Goal: Find specific page/section: Find specific page/section

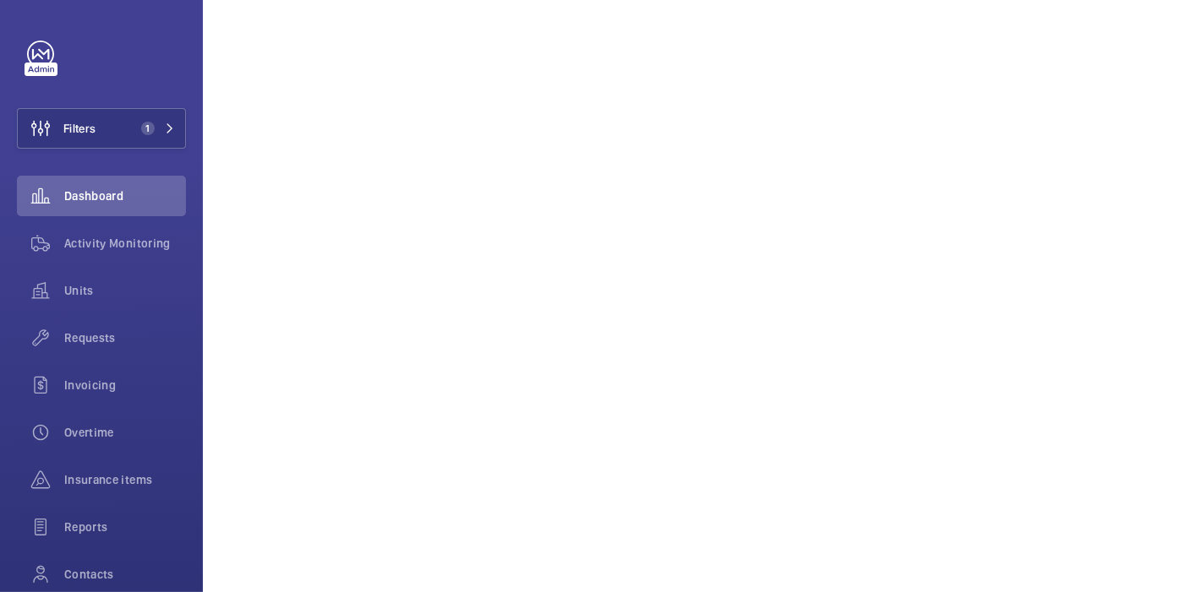
scroll to position [789, 0]
click at [93, 130] on span "Filters" at bounding box center [79, 128] width 32 height 17
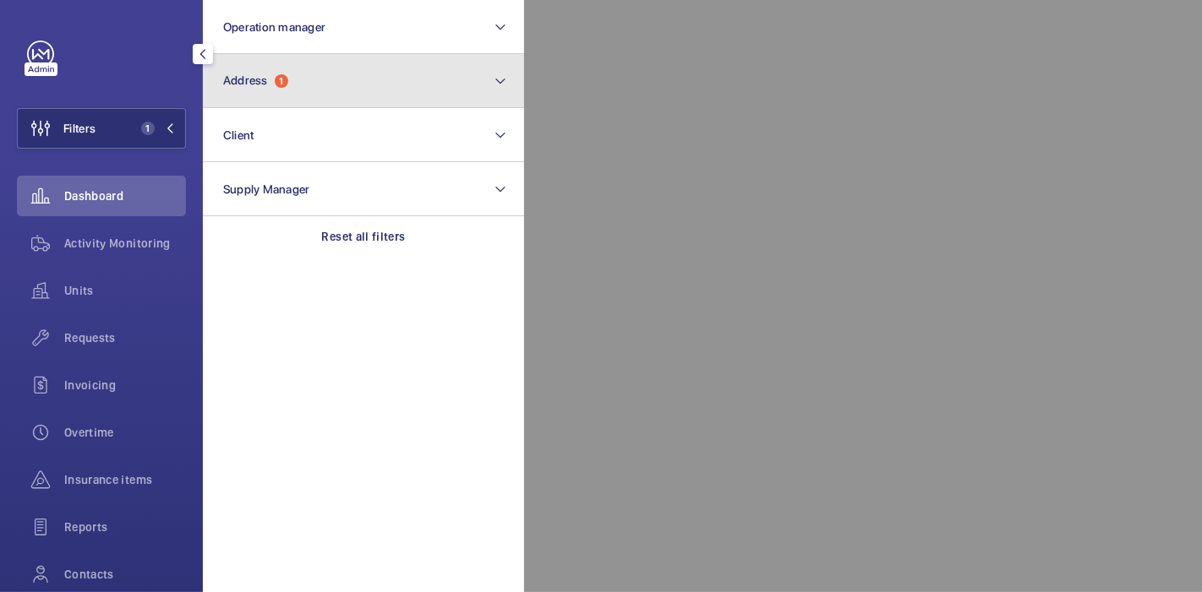
click at [276, 81] on span "1" at bounding box center [282, 81] width 14 height 14
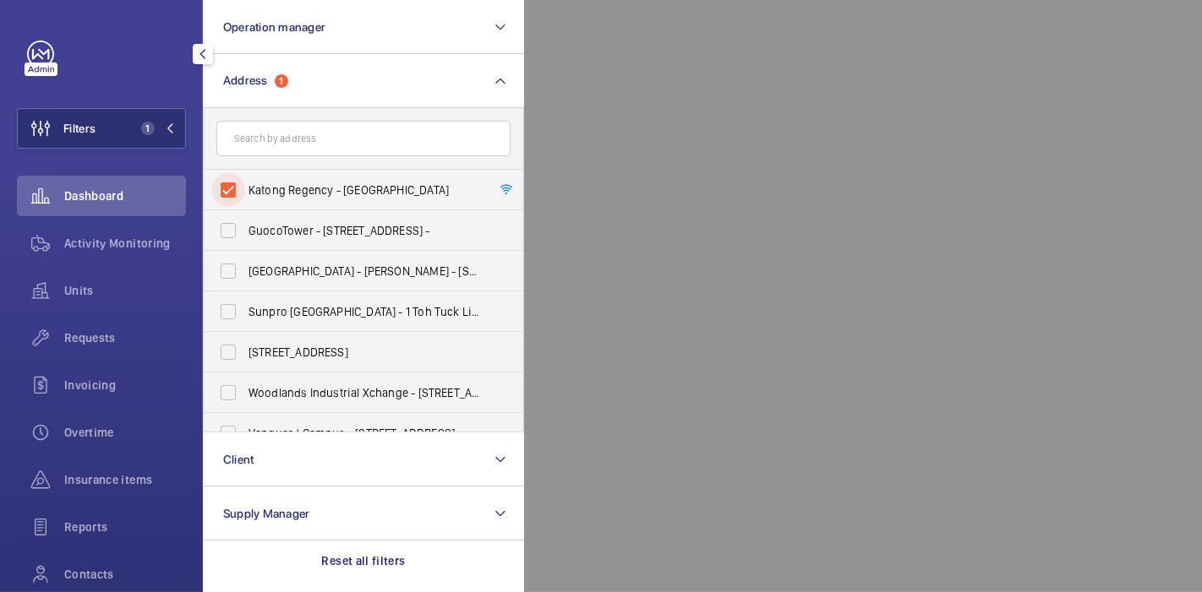
click at [217, 194] on input "Katong Regency - Katong Regency, SINGAPORE 437158" at bounding box center [228, 190] width 34 height 34
checkbox input "false"
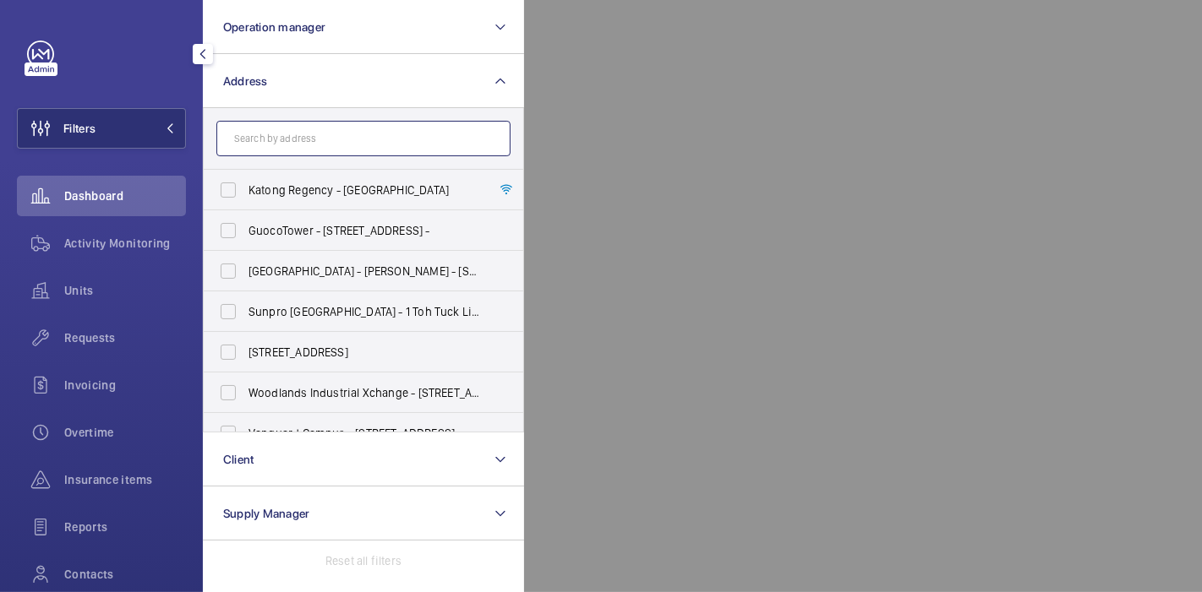
click at [254, 149] on input "text" at bounding box center [363, 138] width 294 height 35
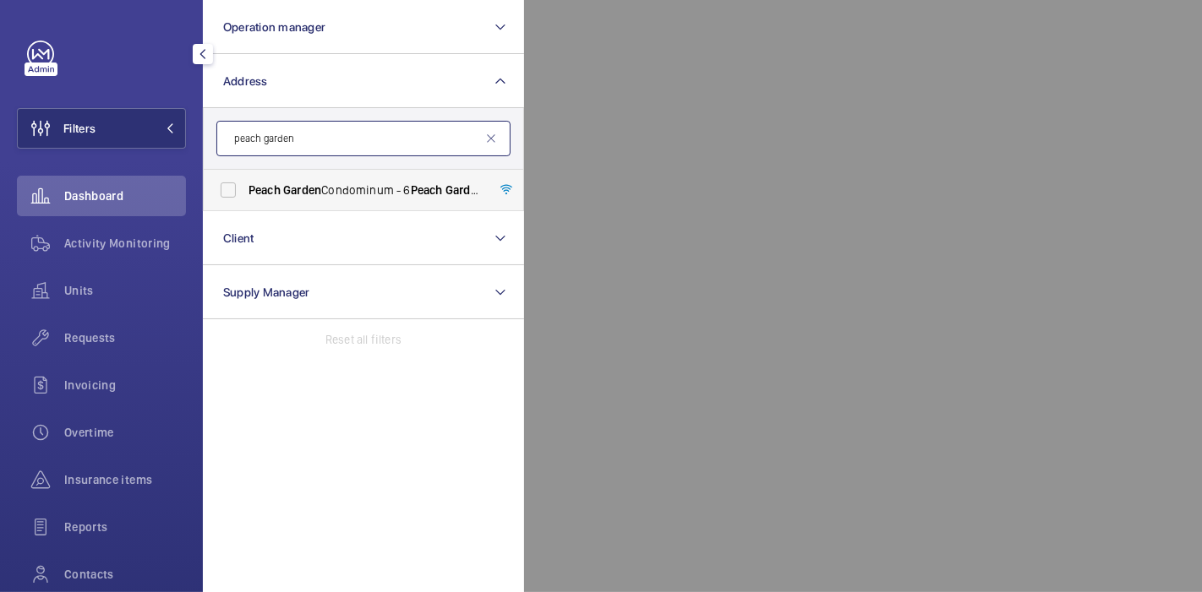
type input "peach garden"
click at [265, 196] on span "Peach" at bounding box center [264, 190] width 32 height 14
click at [245, 196] on input "Peach Garden Condominum - 6 Peach Garden , SINGAPORE 437606" at bounding box center [228, 190] width 34 height 34
checkbox input "true"
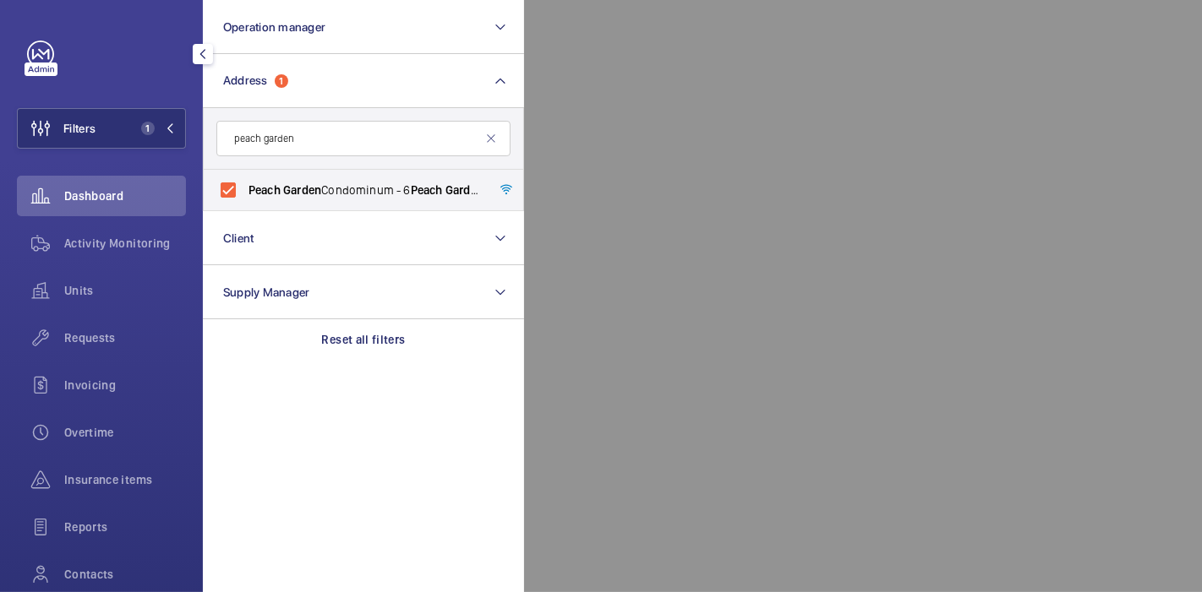
click at [630, 128] on div at bounding box center [1125, 296] width 1202 height 592
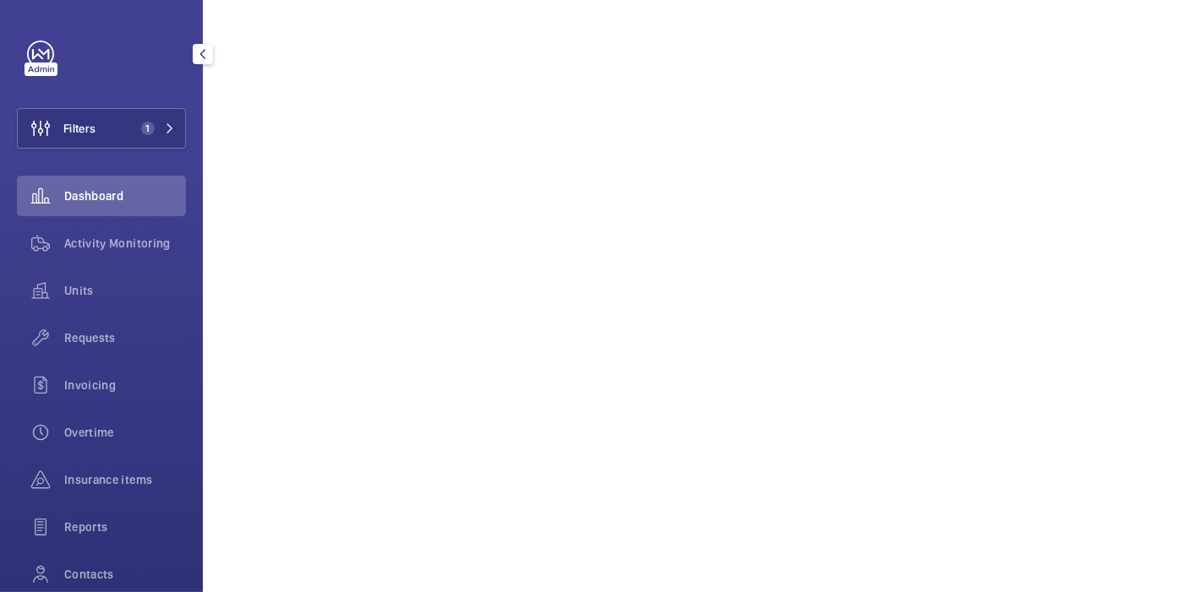
scroll to position [947, 0]
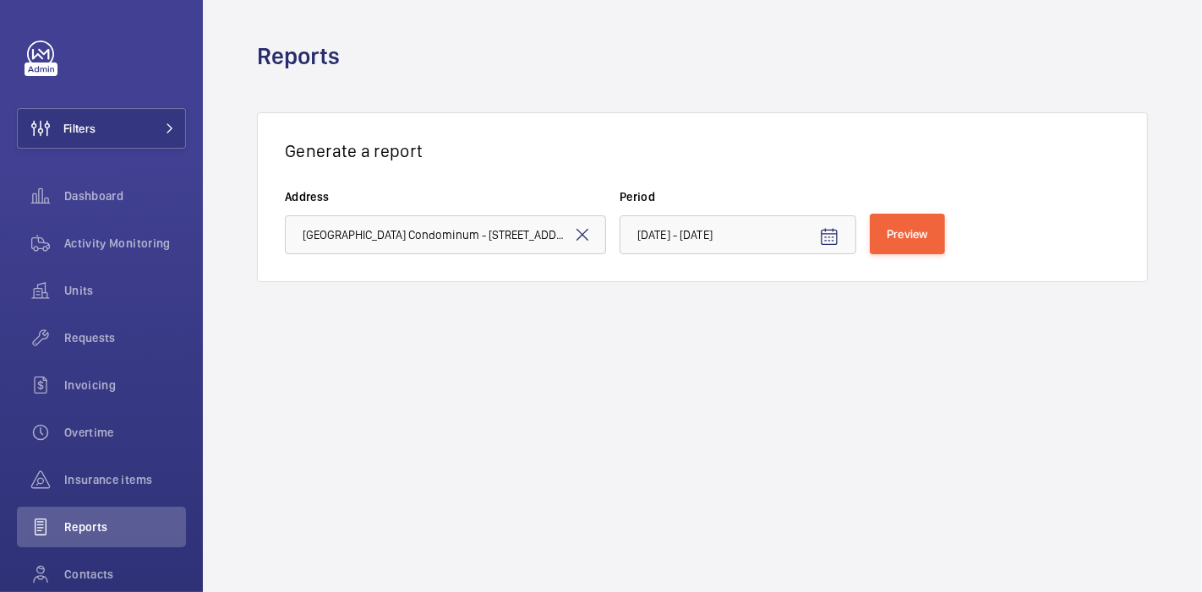
scroll to position [125, 0]
